Goal: Find contact information: Find contact information

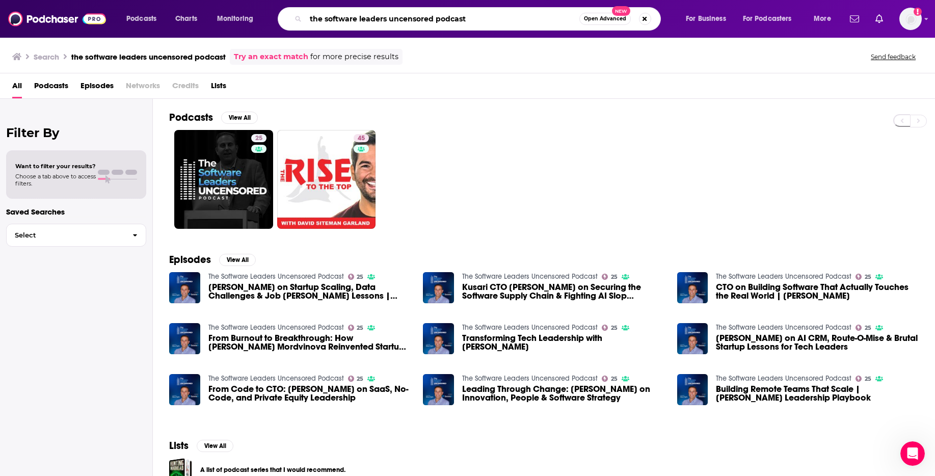
click at [351, 19] on input "the software leaders uncensored podcast" at bounding box center [443, 19] width 274 height 16
type input "[DATE] in tech"
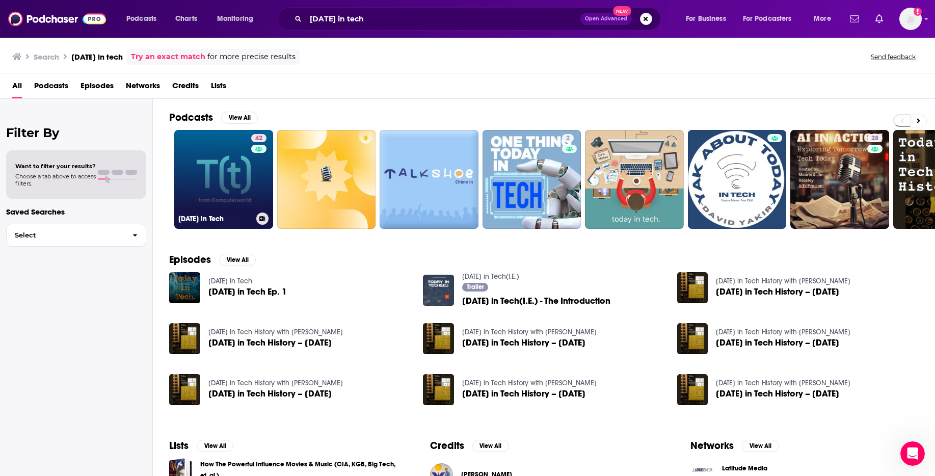
click at [213, 170] on link "42 [DATE] in Tech" at bounding box center [223, 179] width 99 height 99
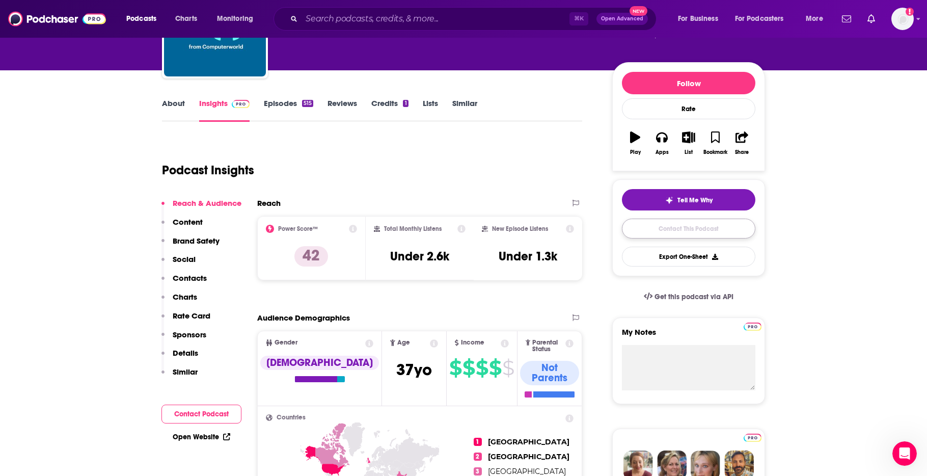
click at [669, 229] on link "Contact This Podcast" at bounding box center [688, 229] width 133 height 20
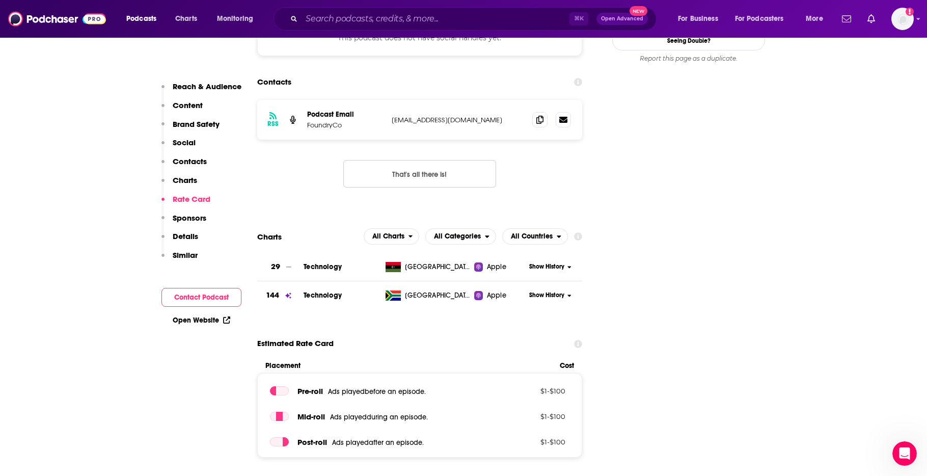
scroll to position [925, 0]
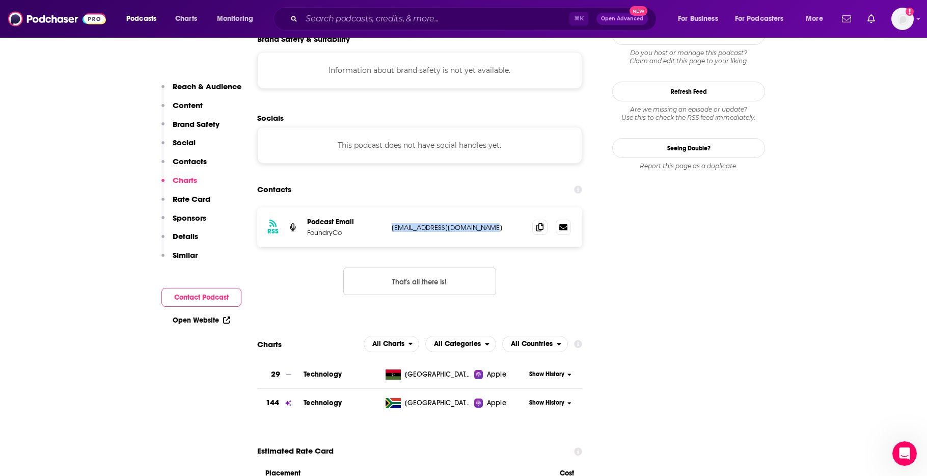
drag, startPoint x: 391, startPoint y: 169, endPoint x: 486, endPoint y: 173, distance: 95.9
click at [486, 207] on div "RSS Podcast Email FoundryCo [EMAIL_ADDRESS][DOMAIN_NAME] [EMAIL_ADDRESS][DOMAIN…" at bounding box center [419, 227] width 325 height 40
copy p "[EMAIL_ADDRESS][DOMAIN_NAME]"
click at [356, 19] on input "Search podcasts, credits, & more..." at bounding box center [436, 19] width 268 height 16
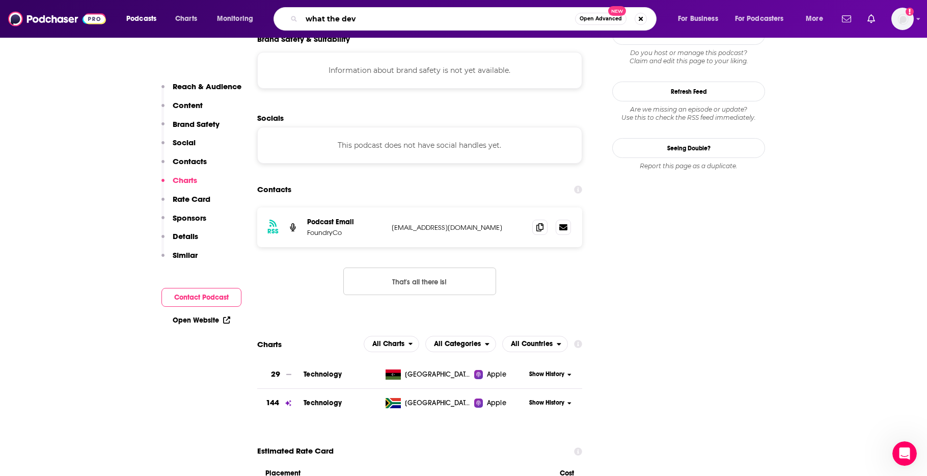
type input "what the dev"
click at [449, 19] on input "what the dev" at bounding box center [439, 19] width 274 height 16
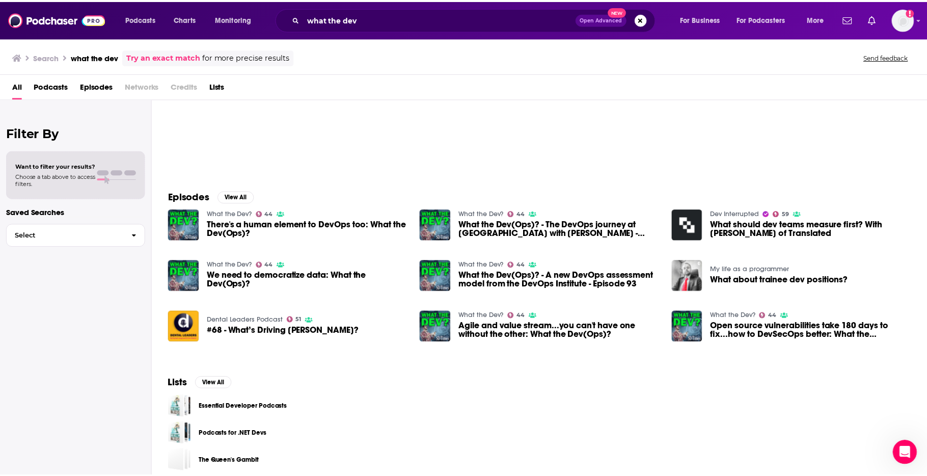
scroll to position [66, 0]
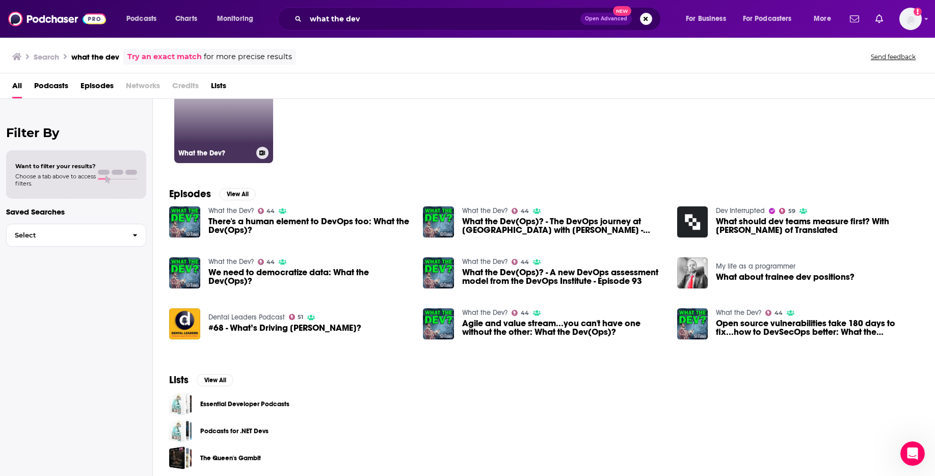
click at [239, 139] on link "44 What the Dev?" at bounding box center [223, 113] width 99 height 99
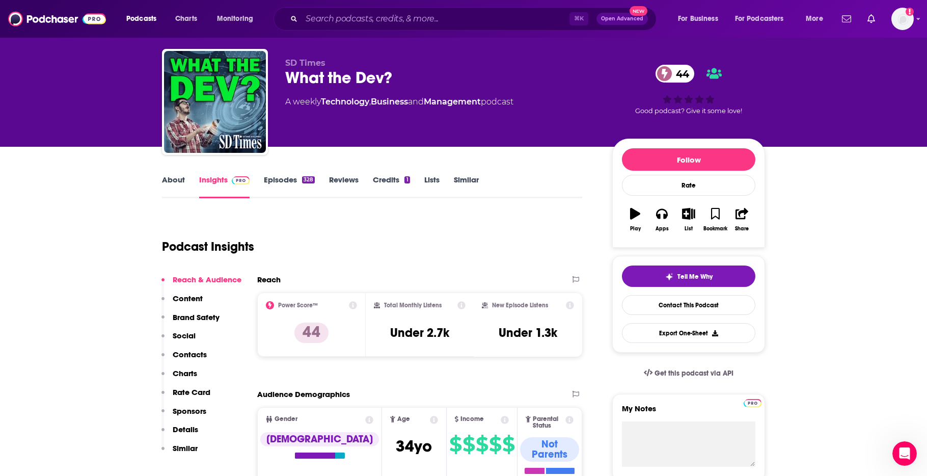
scroll to position [76, 0]
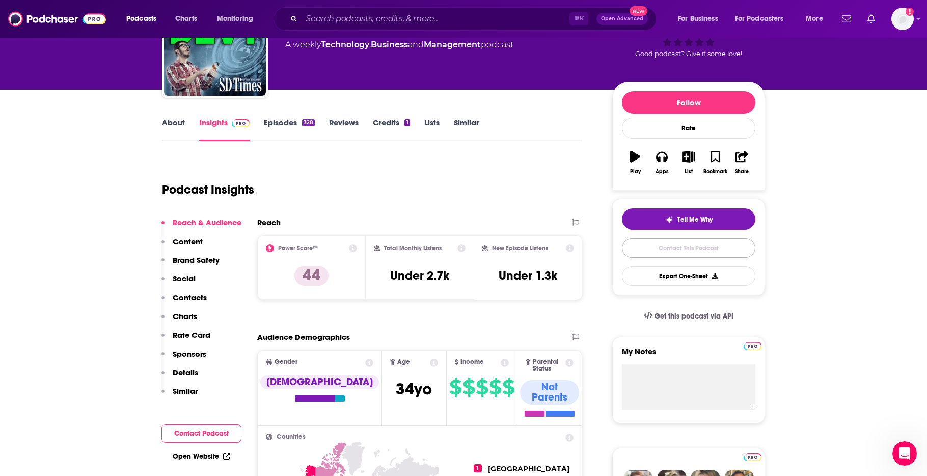
click at [705, 251] on link "Contact This Podcast" at bounding box center [688, 248] width 133 height 20
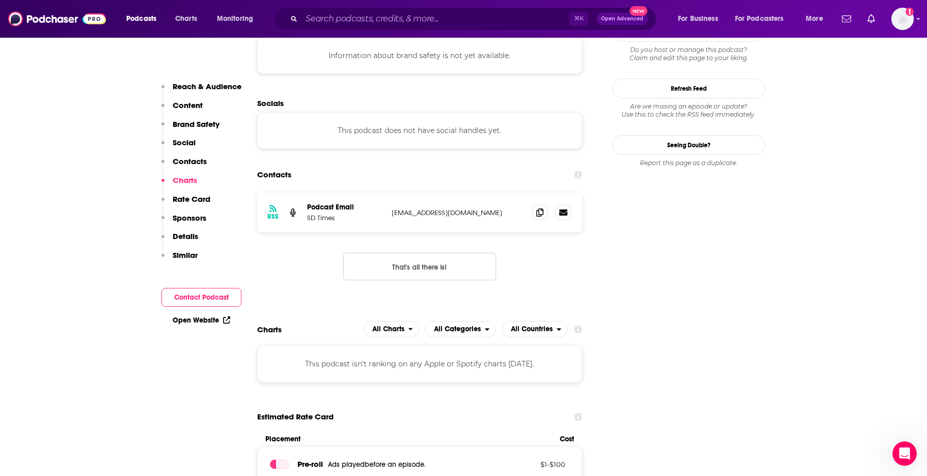
scroll to position [928, 0]
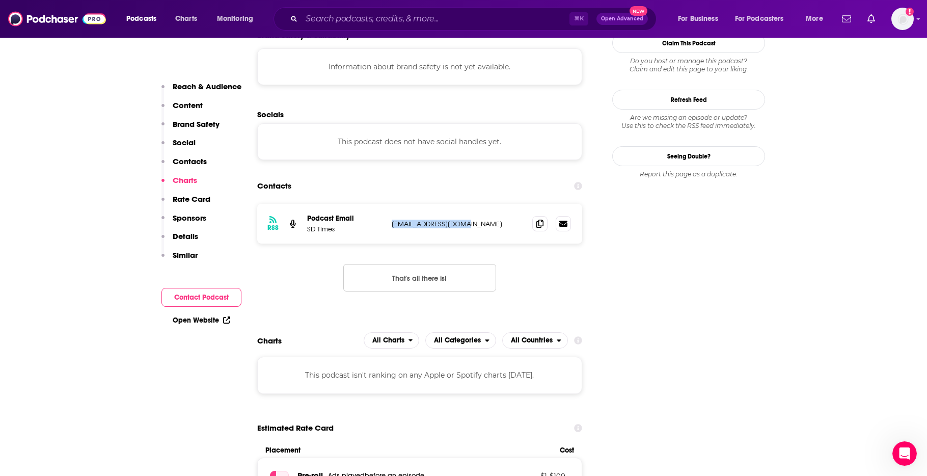
drag, startPoint x: 392, startPoint y: 176, endPoint x: 469, endPoint y: 176, distance: 76.9
click at [469, 220] on p "[EMAIL_ADDRESS][DOMAIN_NAME]" at bounding box center [458, 224] width 132 height 9
copy p "[EMAIL_ADDRESS][DOMAIN_NAME]"
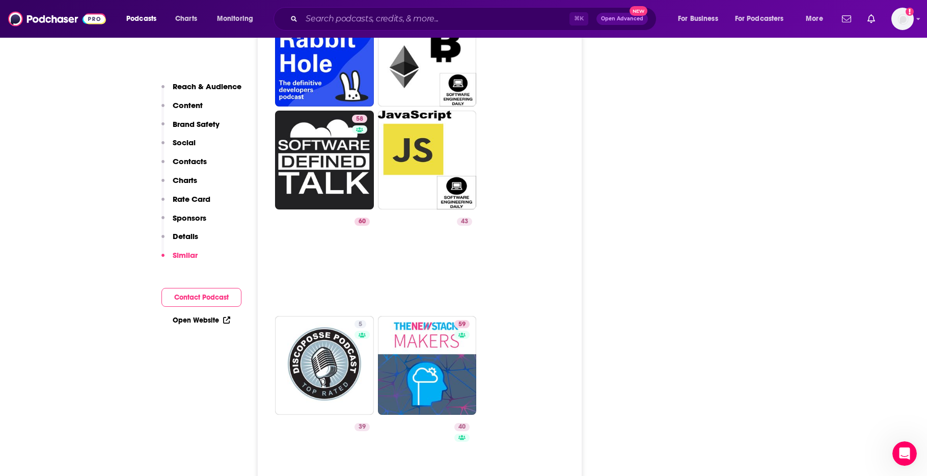
scroll to position [2249, 0]
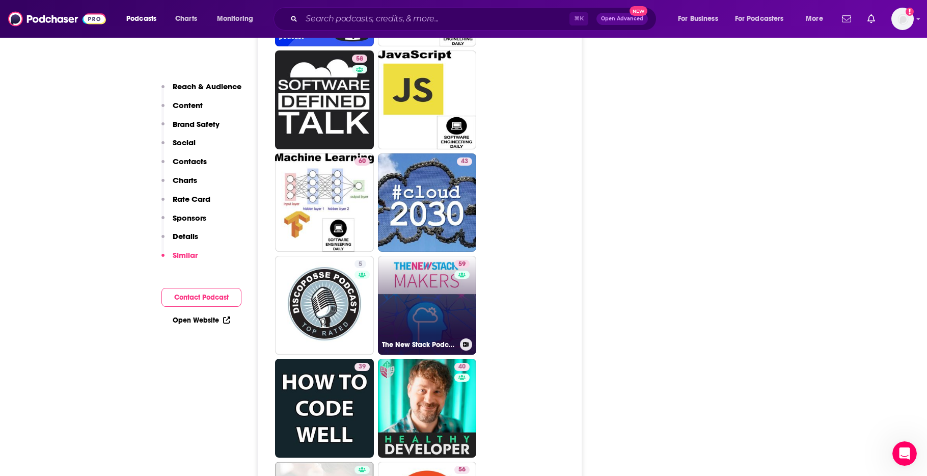
click at [411, 261] on link "59 The New Stack Podcast" at bounding box center [427, 305] width 99 height 99
type input "[URL][DOMAIN_NAME]"
